Goal: Information Seeking & Learning: Learn about a topic

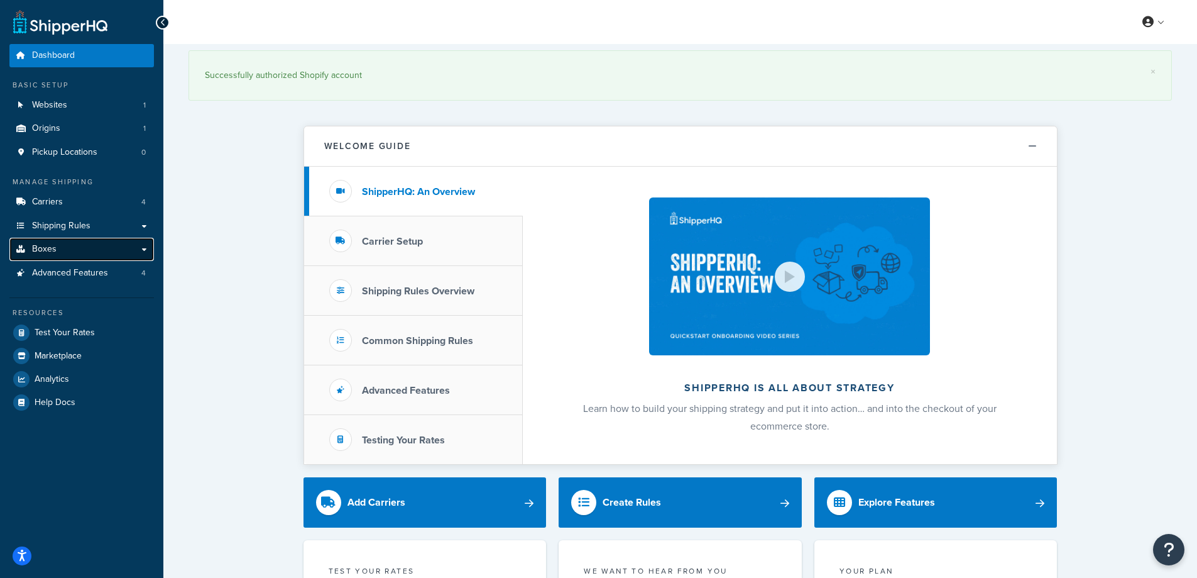
click at [88, 252] on link "Boxes" at bounding box center [81, 249] width 145 height 23
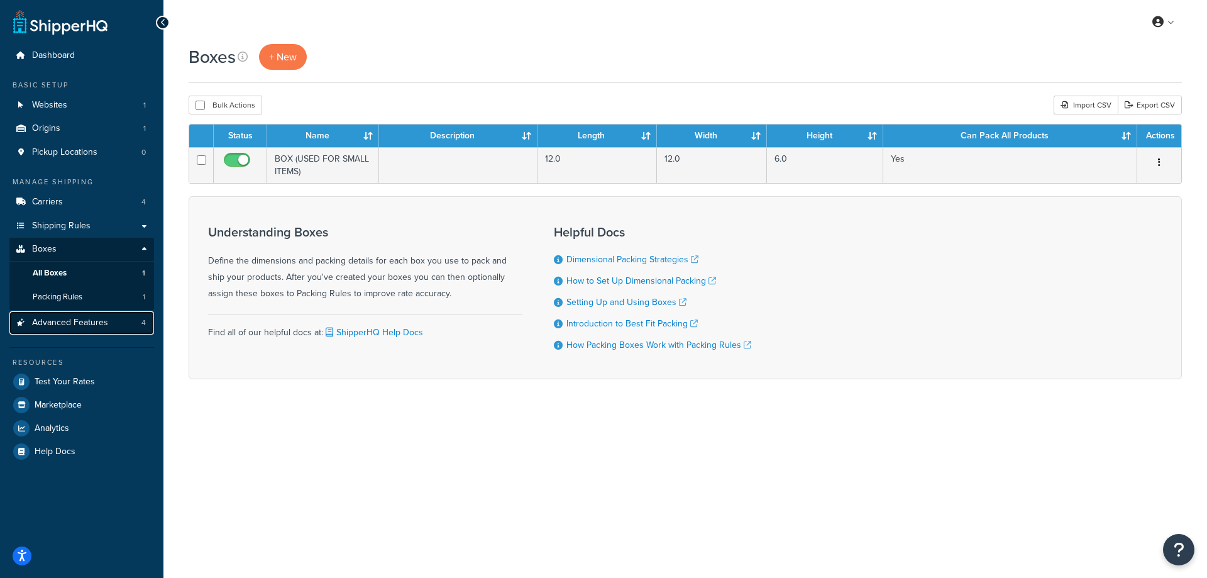
drag, startPoint x: 83, startPoint y: 314, endPoint x: 94, endPoint y: 327, distance: 16.9
click at [83, 314] on link "Advanced Features 4" at bounding box center [81, 322] width 145 height 23
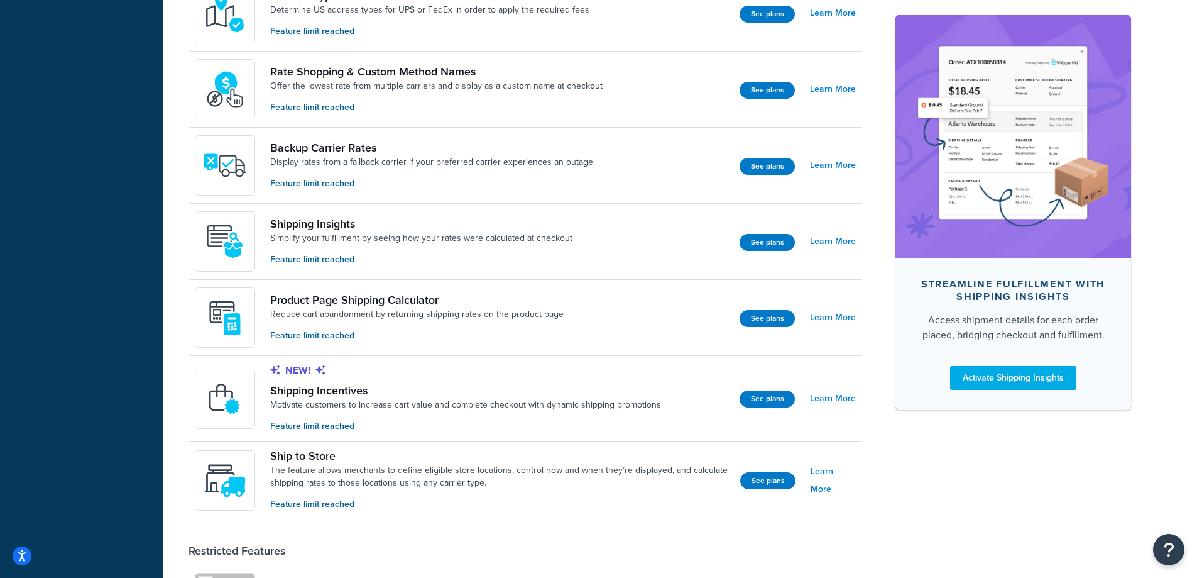
scroll to position [740, 0]
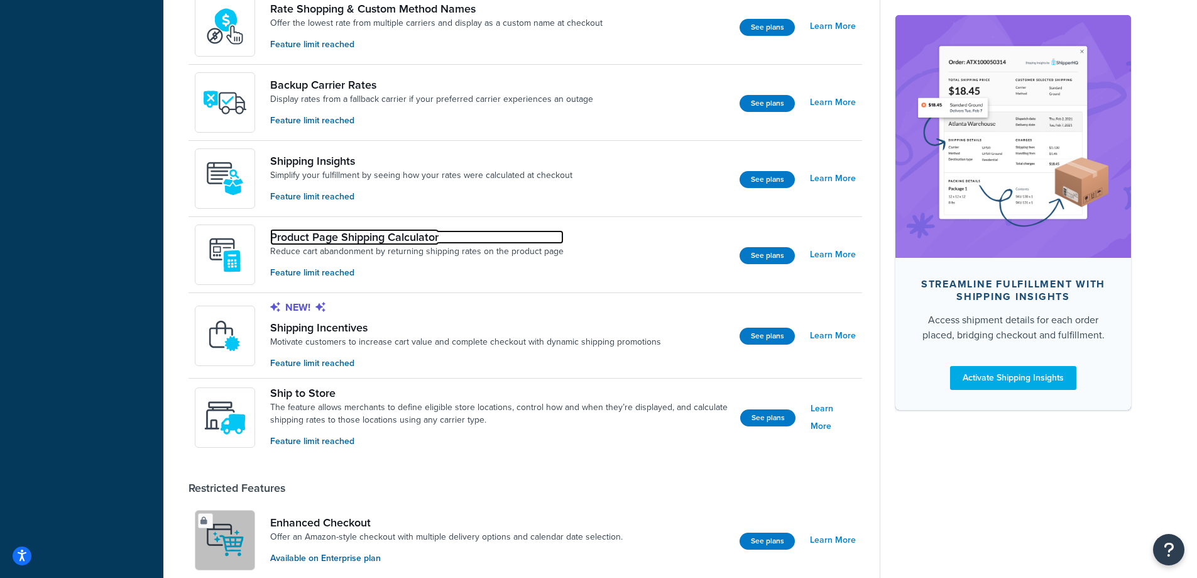
drag, startPoint x: 395, startPoint y: 236, endPoint x: 376, endPoint y: 237, distance: 19.5
drag, startPoint x: 376, startPoint y: 237, endPoint x: 334, endPoint y: 238, distance: 41.5
drag, startPoint x: 334, startPoint y: 238, endPoint x: 289, endPoint y: 240, distance: 45.3
drag, startPoint x: 289, startPoint y: 240, endPoint x: 419, endPoint y: 238, distance: 129.5
drag, startPoint x: 419, startPoint y: 238, endPoint x: 361, endPoint y: 234, distance: 57.3
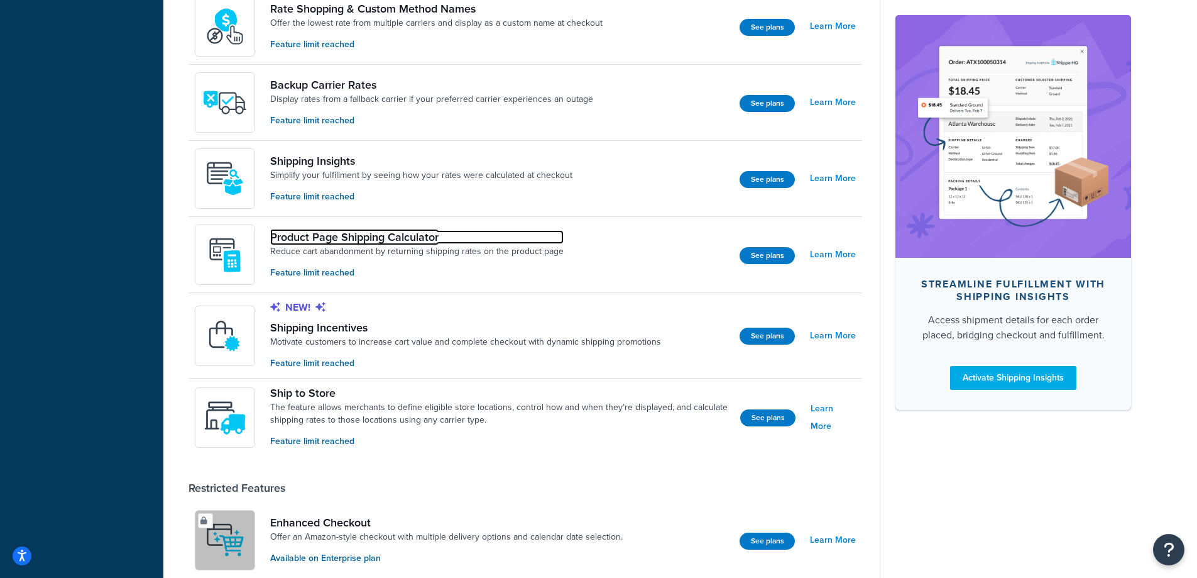
drag, startPoint x: 361, startPoint y: 234, endPoint x: 324, endPoint y: 237, distance: 37.8
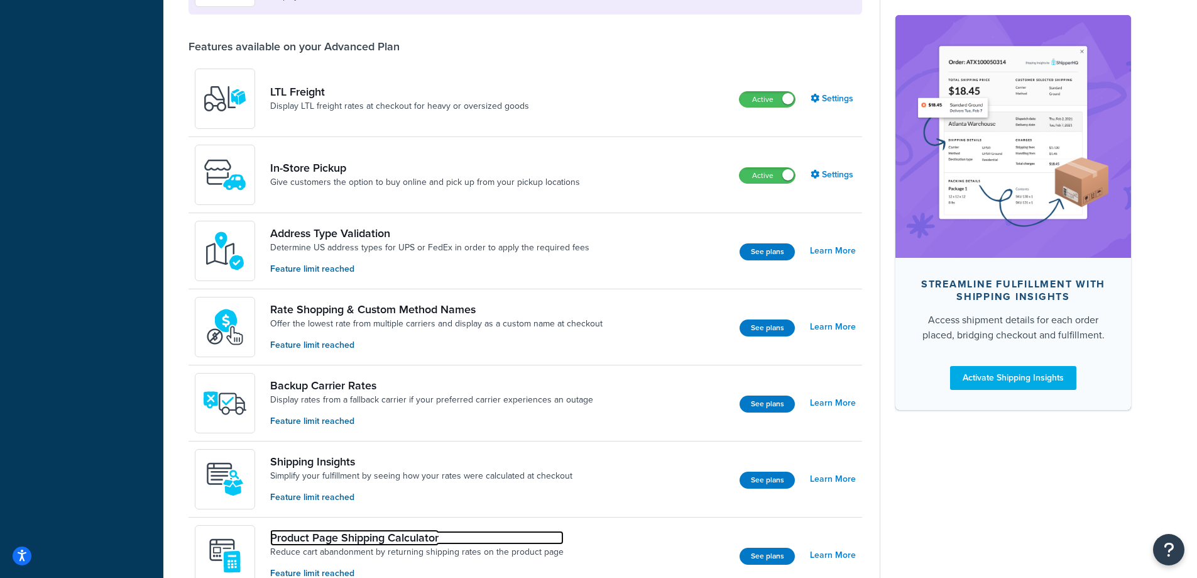
scroll to position [0, 0]
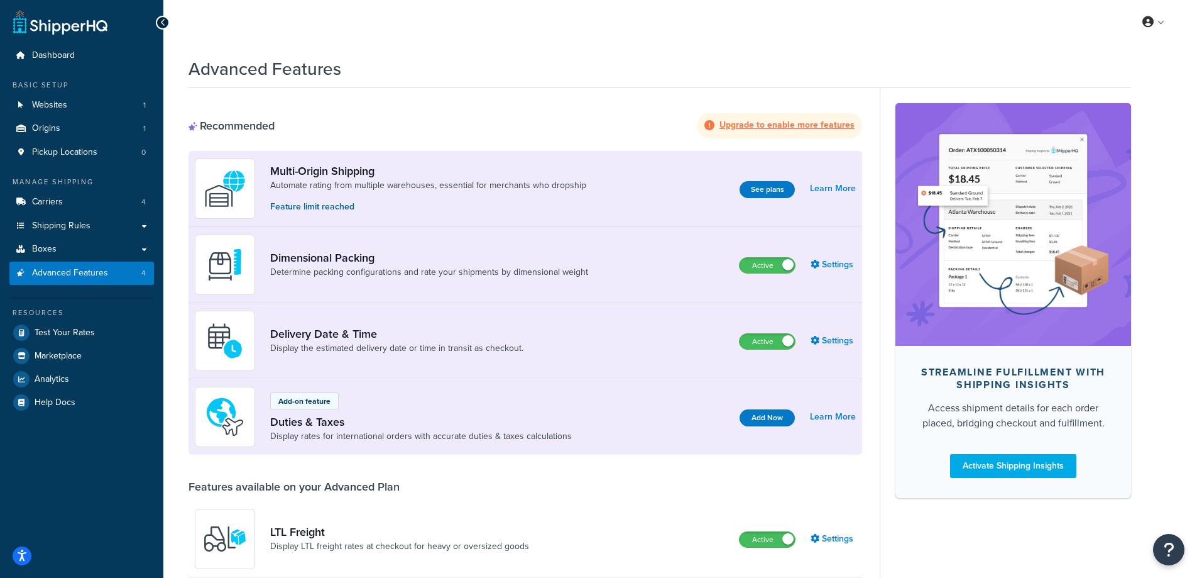
click at [265, 74] on h1 "Advanced Features" at bounding box center [265, 69] width 153 height 25
click at [265, 73] on h1 "Advanced Features" at bounding box center [265, 69] width 153 height 25
click at [266, 73] on h1 "Advanced Features" at bounding box center [265, 69] width 153 height 25
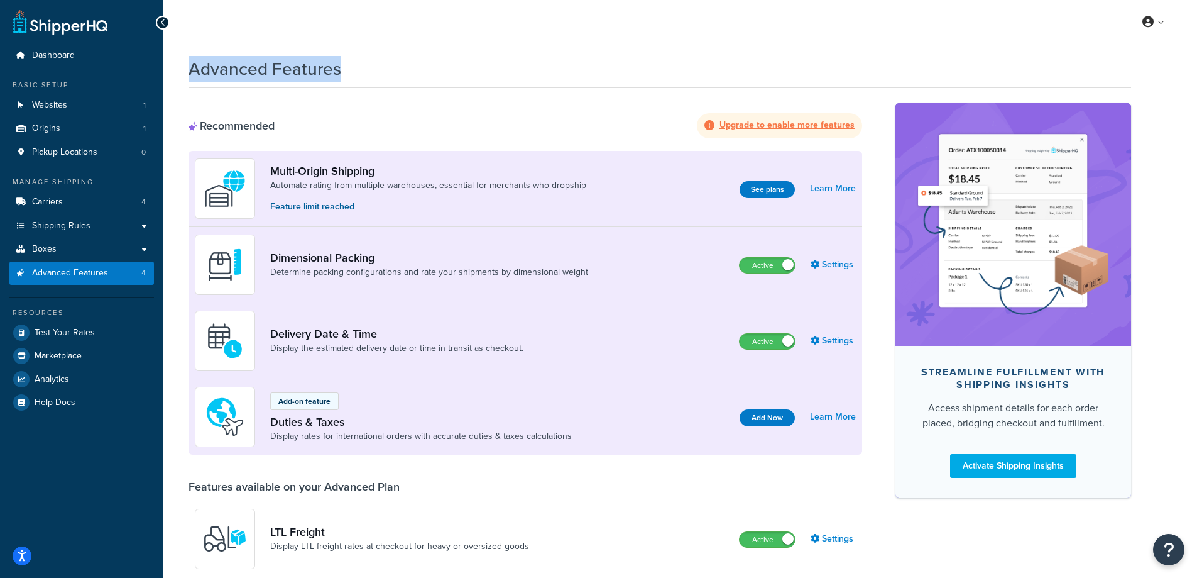
click at [266, 73] on h1 "Advanced Features" at bounding box center [265, 69] width 153 height 25
click at [267, 72] on h1 "Advanced Features" at bounding box center [265, 69] width 153 height 25
click at [269, 71] on h1 "Advanced Features" at bounding box center [265, 69] width 153 height 25
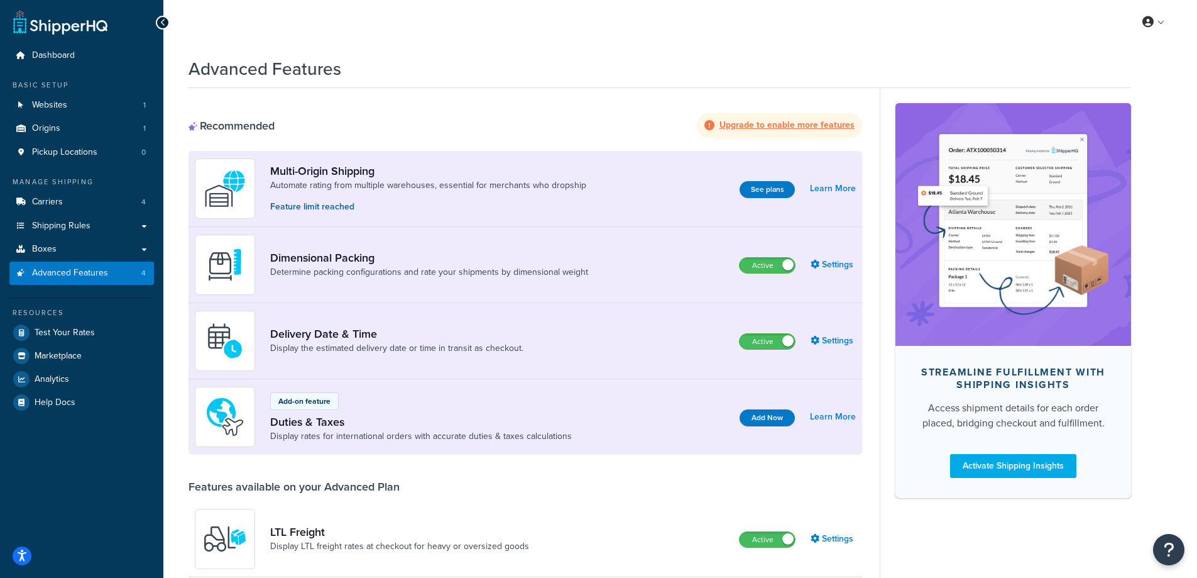
click at [270, 65] on h1 "Advanced Features" at bounding box center [265, 69] width 153 height 25
click at [268, 65] on h1 "Advanced Features" at bounding box center [265, 69] width 153 height 25
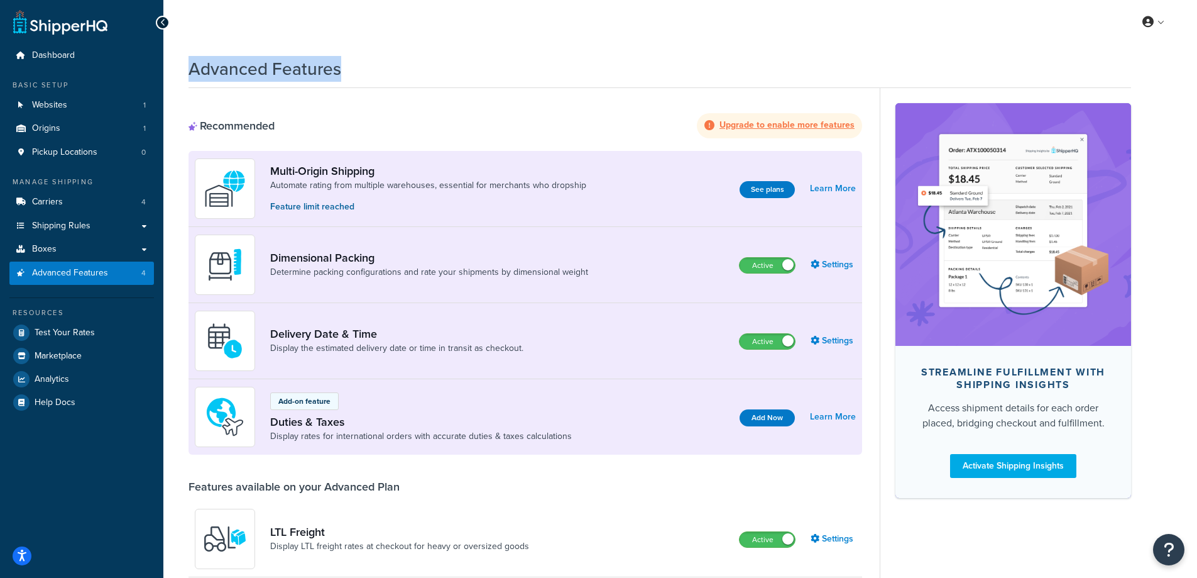
click at [268, 66] on h1 "Advanced Features" at bounding box center [265, 69] width 153 height 25
click at [264, 67] on h1 "Advanced Features" at bounding box center [265, 69] width 153 height 25
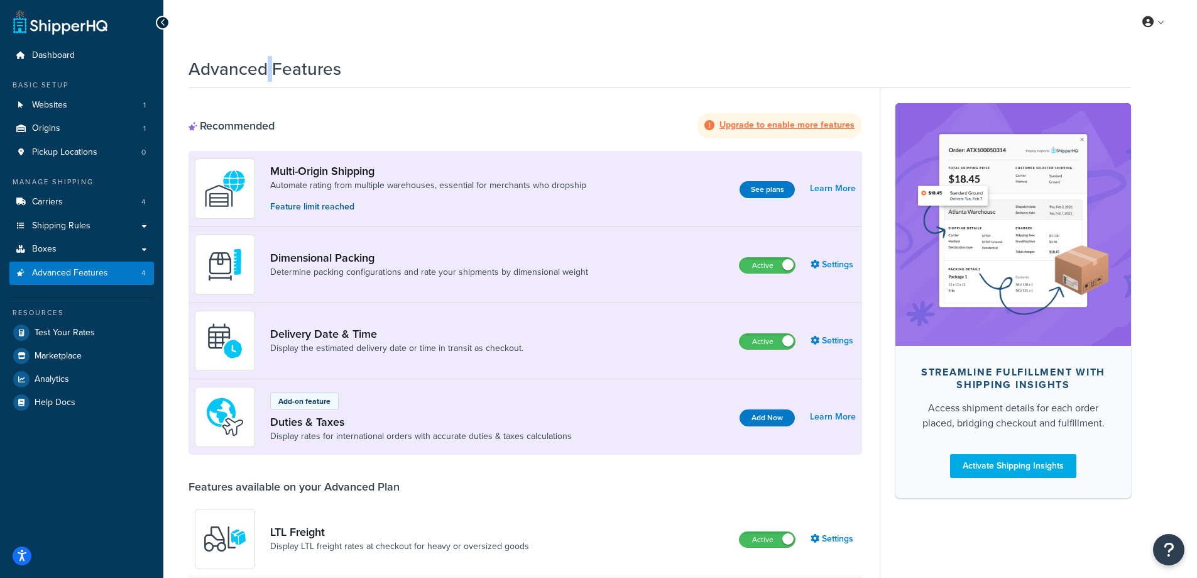
click at [264, 67] on h1 "Advanced Features" at bounding box center [265, 69] width 153 height 25
click at [270, 69] on h1 "Advanced Features" at bounding box center [265, 69] width 153 height 25
click at [271, 65] on h1 "Advanced Features" at bounding box center [265, 69] width 153 height 25
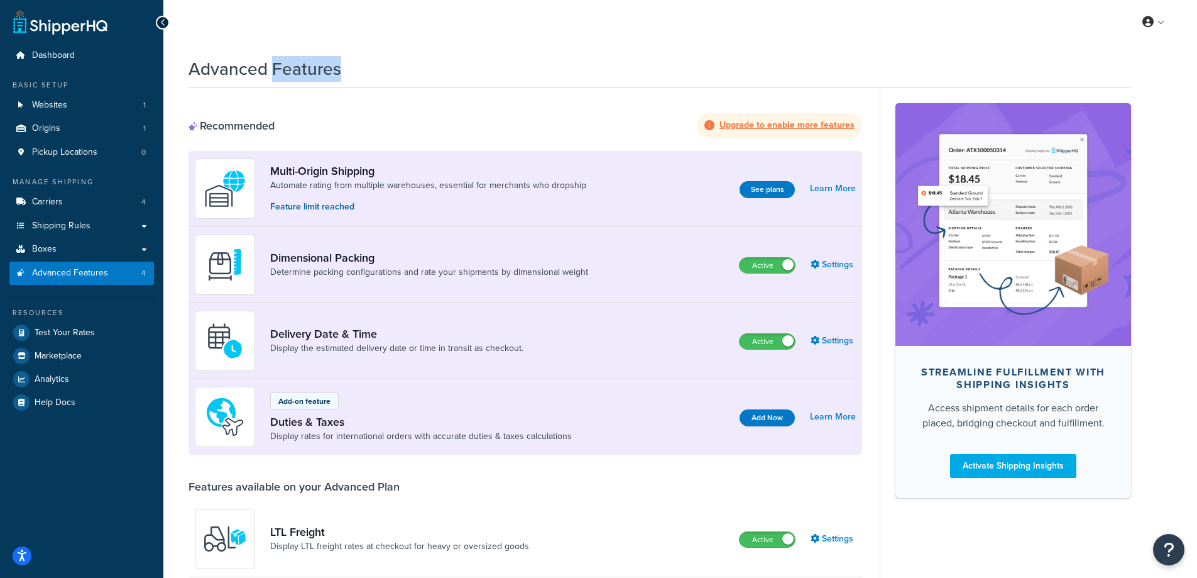
click at [271, 65] on h1 "Advanced Features" at bounding box center [265, 69] width 153 height 25
click at [268, 65] on h1 "Advanced Features" at bounding box center [265, 69] width 153 height 25
click at [268, 66] on h1 "Advanced Features" at bounding box center [265, 69] width 153 height 25
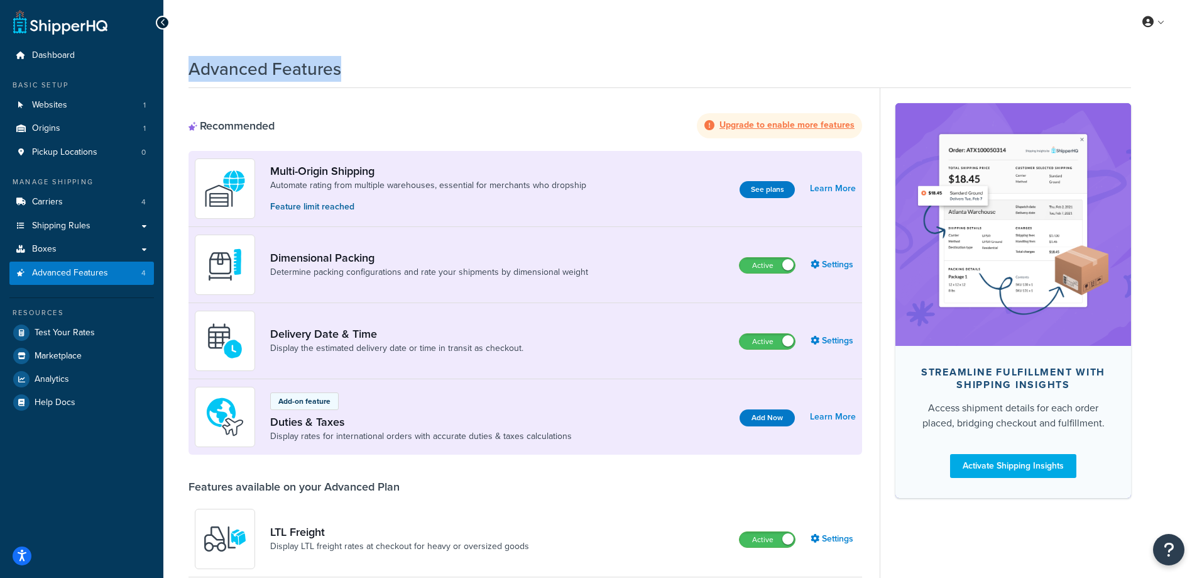
click at [268, 66] on h1 "Advanced Features" at bounding box center [265, 69] width 153 height 25
click at [266, 66] on h1 "Advanced Features" at bounding box center [265, 69] width 153 height 25
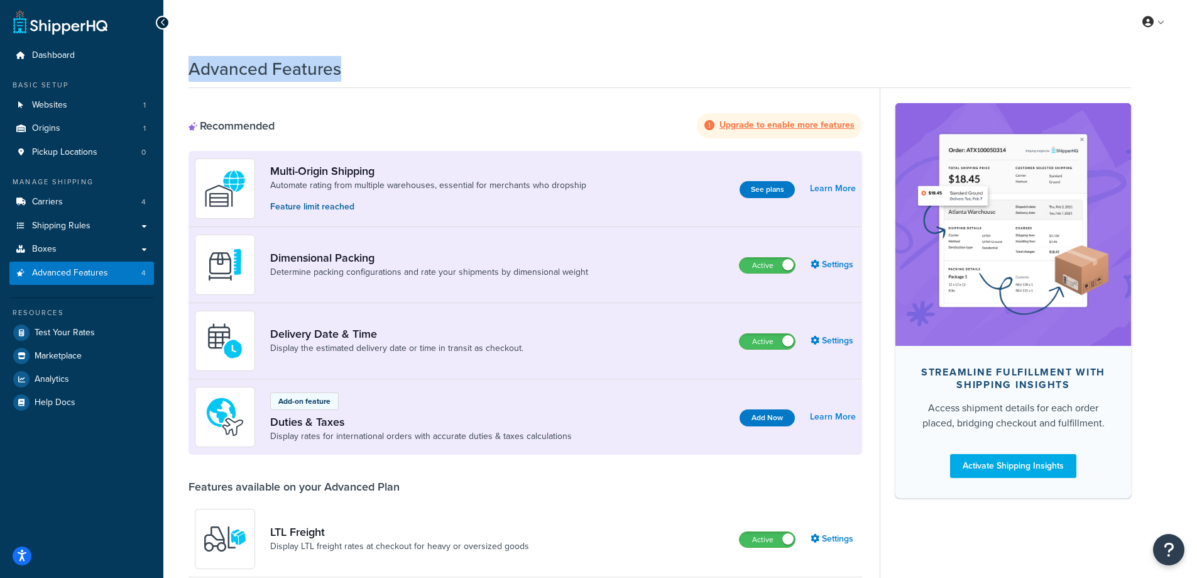
click at [266, 66] on h1 "Advanced Features" at bounding box center [265, 69] width 153 height 25
click at [266, 65] on h1 "Advanced Features" at bounding box center [265, 69] width 153 height 25
click at [266, 62] on h1 "Advanced Features" at bounding box center [265, 69] width 153 height 25
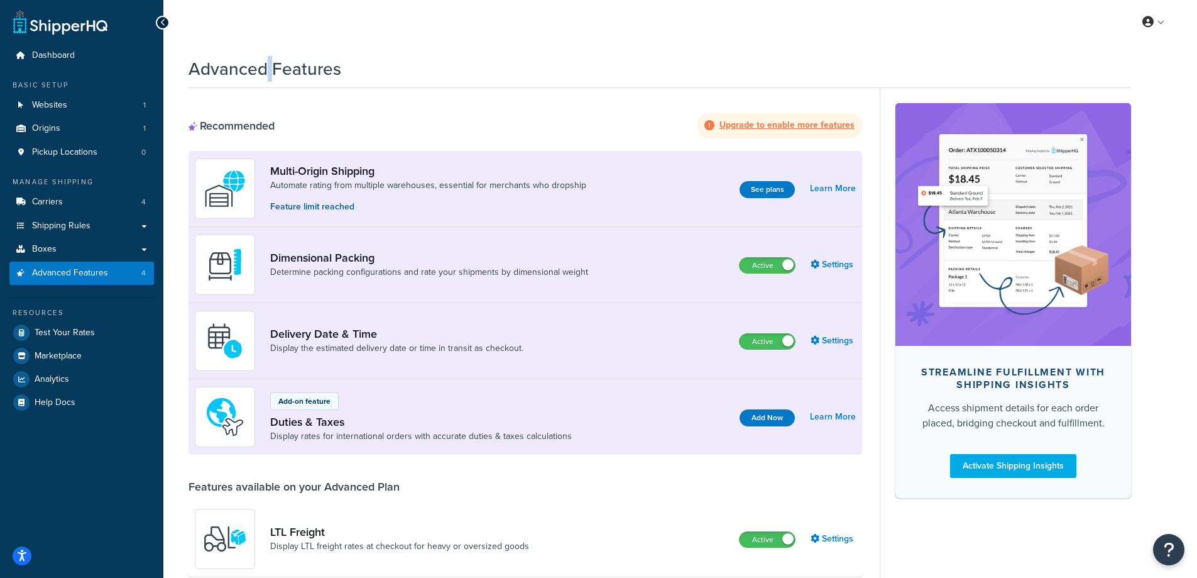
click at [266, 62] on h1 "Advanced Features" at bounding box center [265, 69] width 153 height 25
click at [262, 60] on h1 "Advanced Features" at bounding box center [265, 69] width 153 height 25
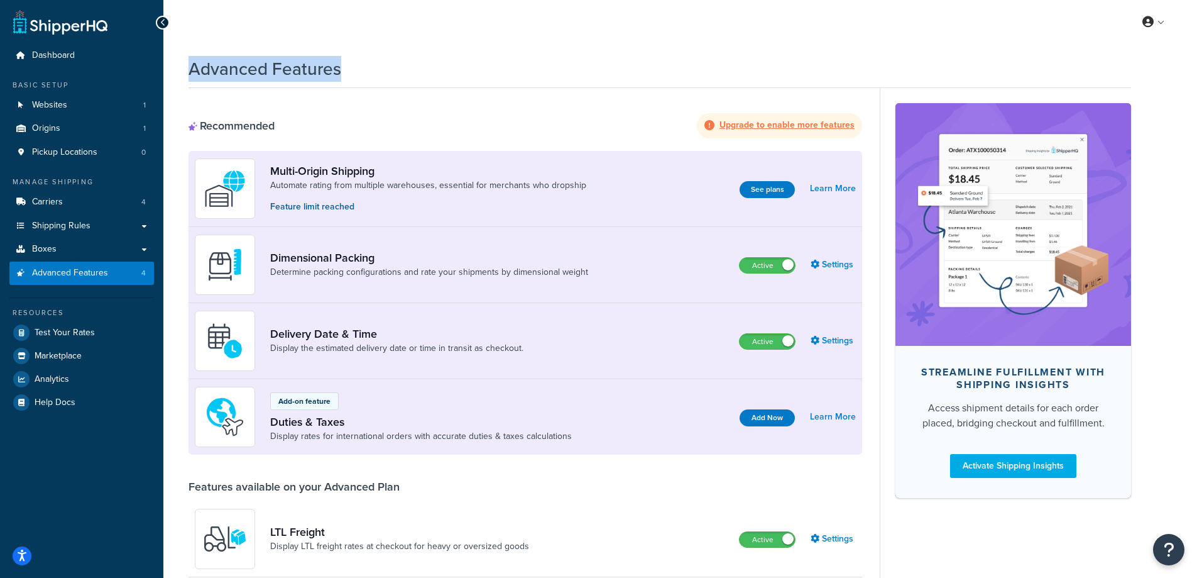
click at [265, 67] on h1 "Advanced Features" at bounding box center [265, 69] width 153 height 25
click at [265, 65] on h1 "Advanced Features" at bounding box center [265, 69] width 153 height 25
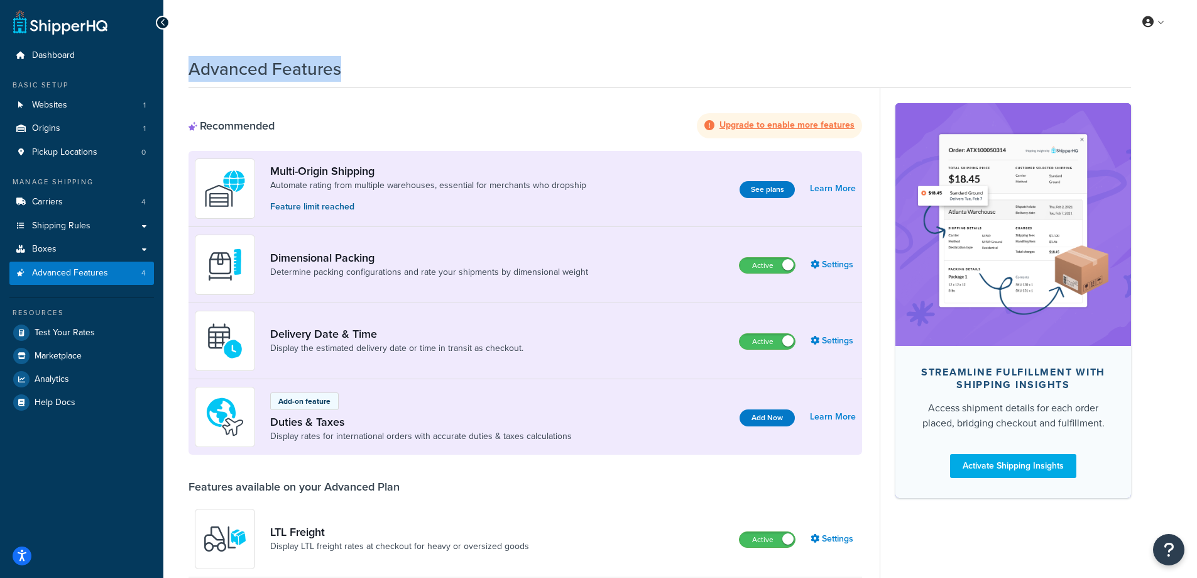
click at [265, 65] on h1 "Advanced Features" at bounding box center [265, 69] width 153 height 25
click at [268, 63] on h1 "Advanced Features" at bounding box center [265, 69] width 153 height 25
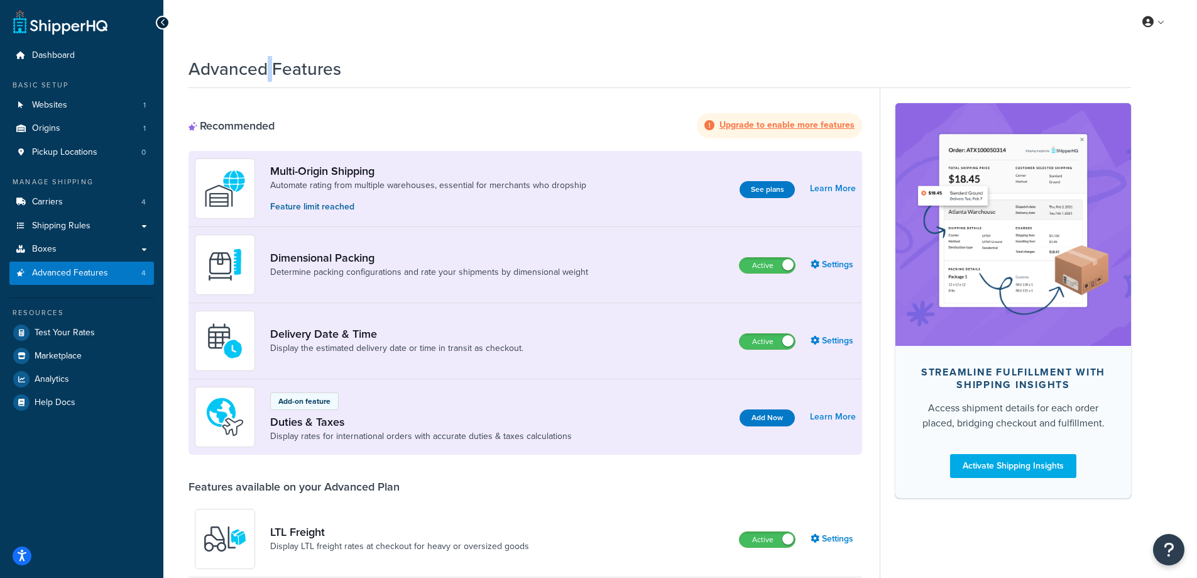
click at [268, 63] on h1 "Advanced Features" at bounding box center [265, 69] width 153 height 25
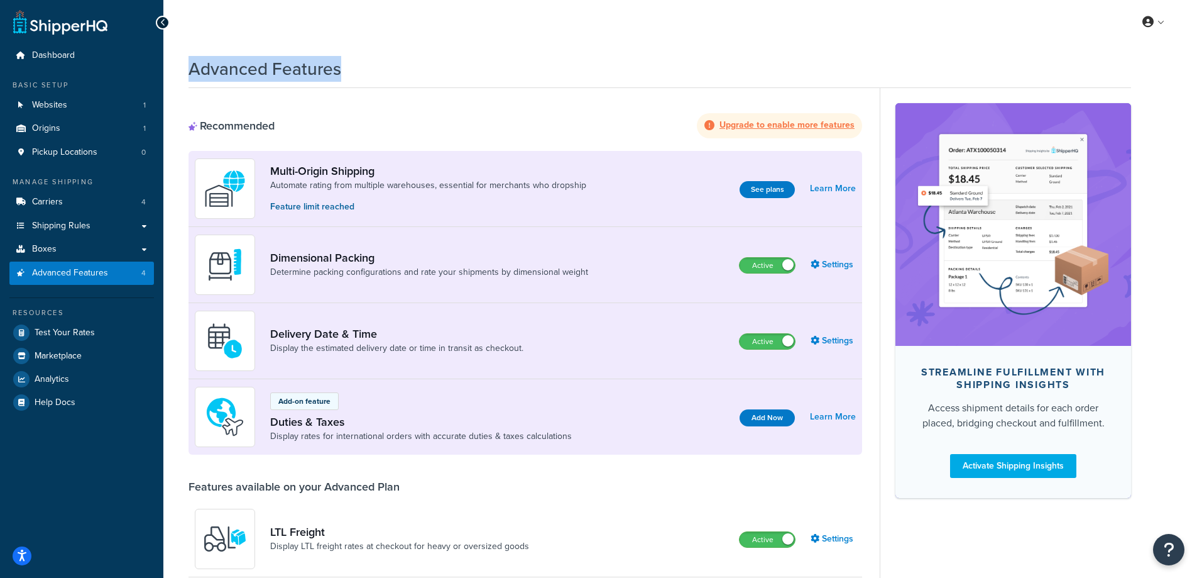
click at [268, 63] on h1 "Advanced Features" at bounding box center [265, 69] width 153 height 25
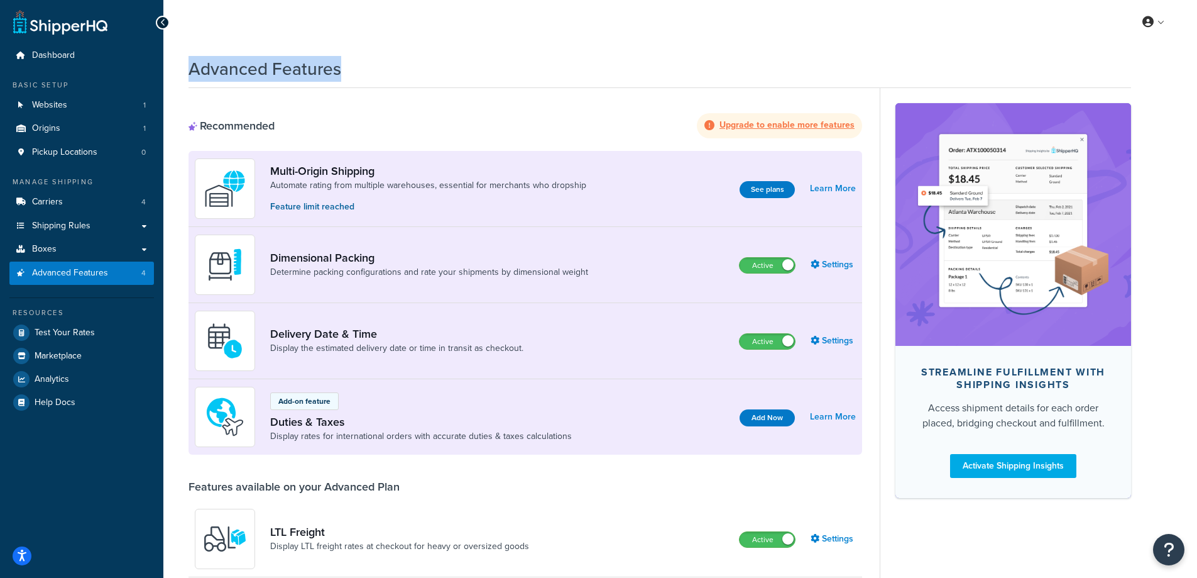
click at [268, 63] on h1 "Advanced Features" at bounding box center [265, 69] width 153 height 25
click at [269, 63] on h1 "Advanced Features" at bounding box center [265, 69] width 153 height 25
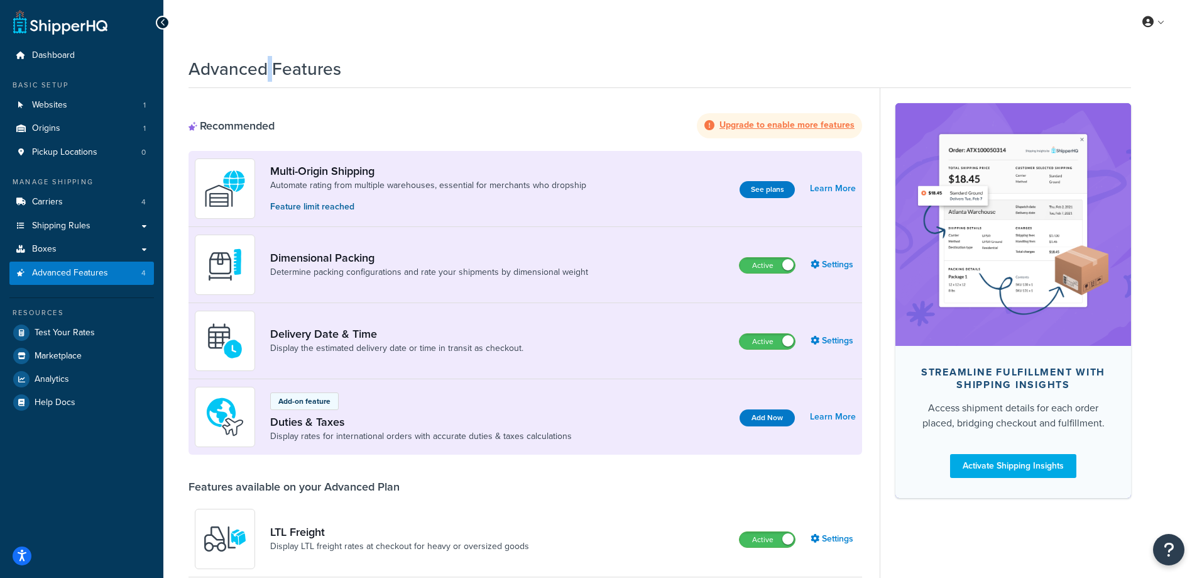
click at [269, 63] on h1 "Advanced Features" at bounding box center [265, 69] width 153 height 25
click at [285, 63] on h1 "Advanced Features" at bounding box center [265, 69] width 153 height 25
click at [284, 64] on h1 "Advanced Features" at bounding box center [265, 69] width 153 height 25
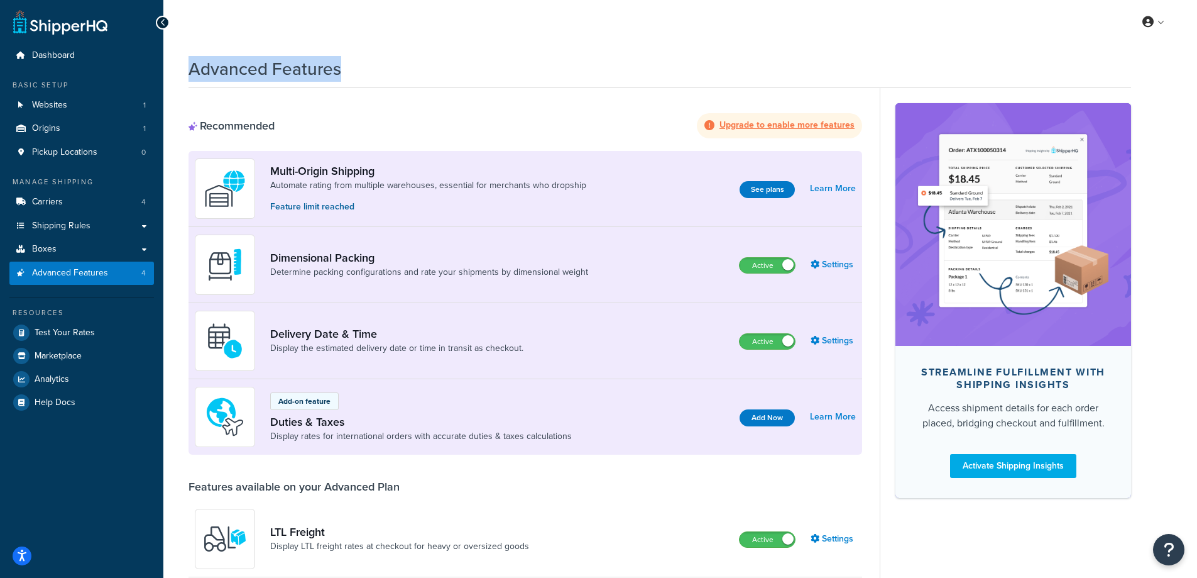
drag, startPoint x: 284, startPoint y: 64, endPoint x: 275, endPoint y: 67, distance: 9.2
click at [273, 67] on h1 "Advanced Features" at bounding box center [265, 69] width 153 height 25
